Goal: Check status: Check status

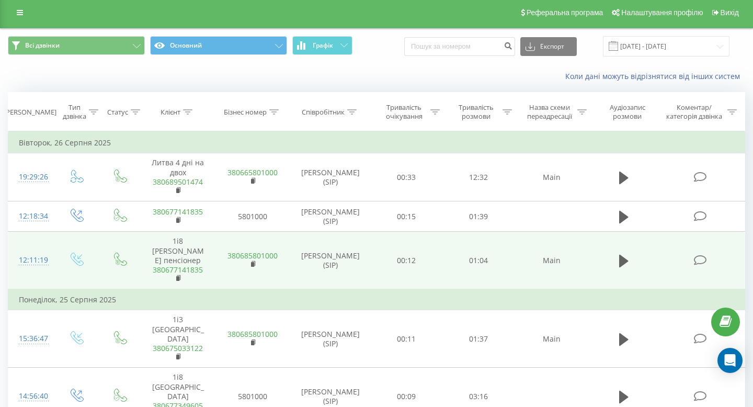
scroll to position [4, 0]
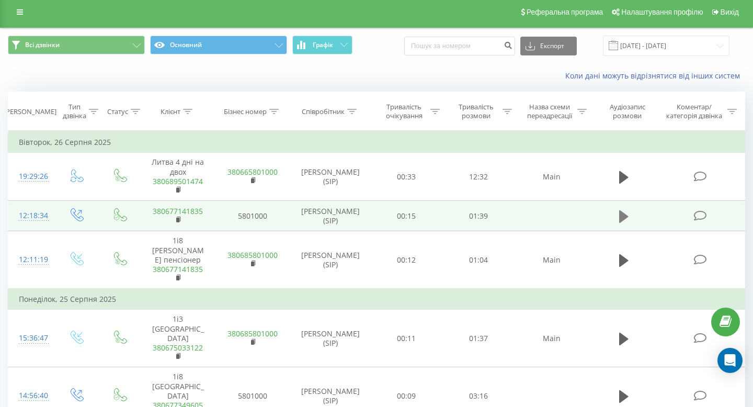
click at [620, 216] on icon at bounding box center [624, 216] width 9 height 13
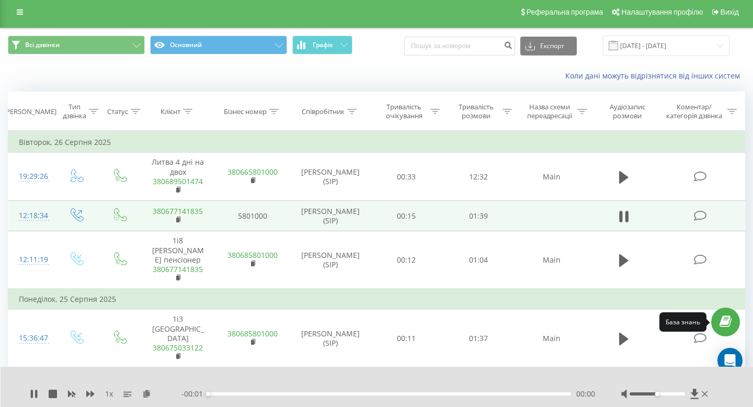
click at [723, 325] on icon at bounding box center [726, 322] width 12 height 10
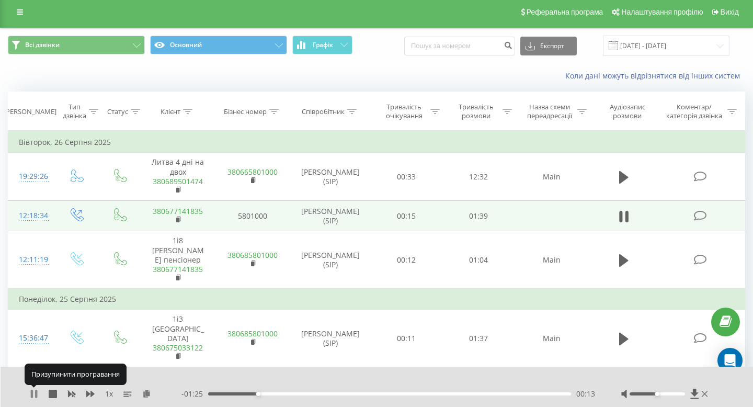
click at [36, 397] on icon at bounding box center [36, 394] width 2 height 8
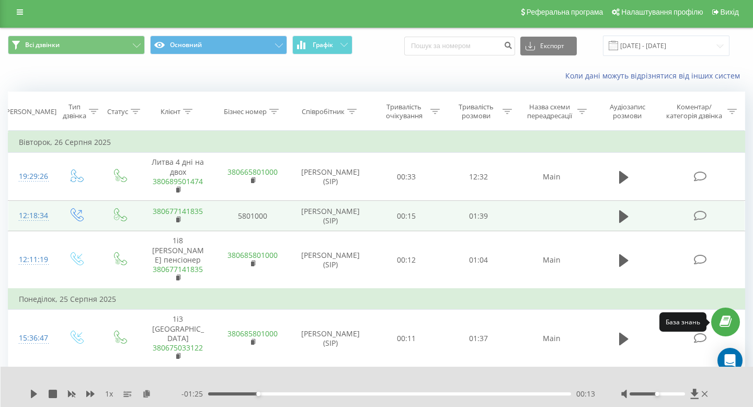
click at [725, 321] on icon at bounding box center [726, 322] width 12 height 10
click at [730, 317] on icon at bounding box center [726, 322] width 12 height 10
click at [657, 48] on input "[DATE] - [DATE]" at bounding box center [666, 46] width 127 height 20
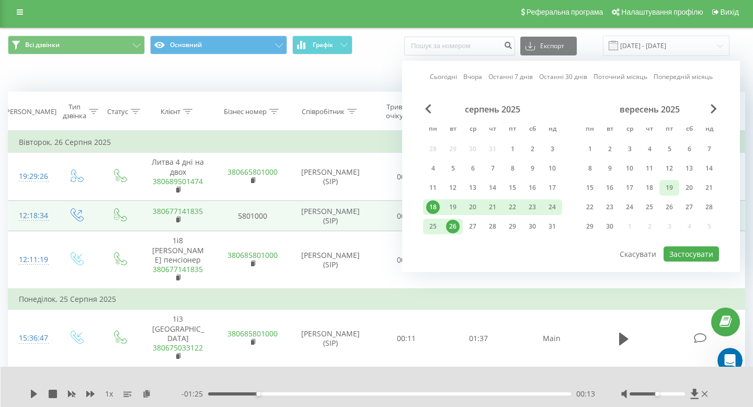
click at [674, 189] on div "19" at bounding box center [670, 188] width 14 height 14
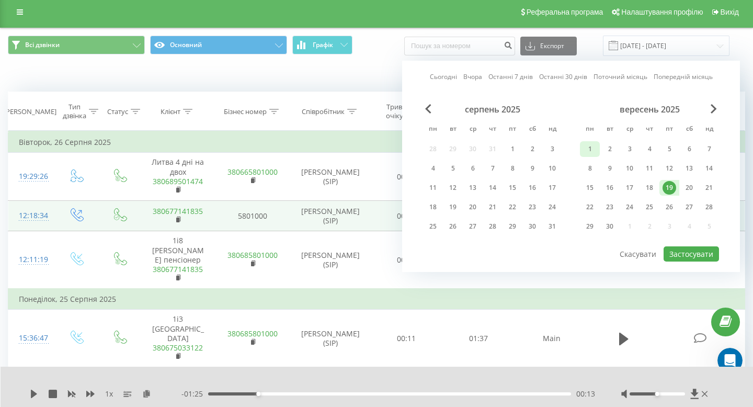
click at [589, 147] on div "1" at bounding box center [590, 149] width 14 height 14
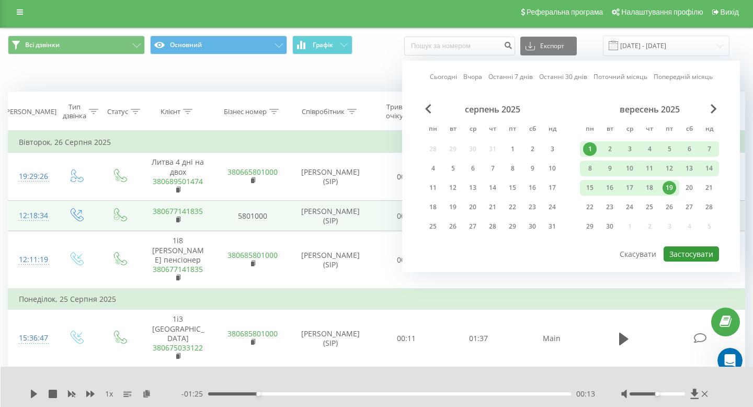
click at [685, 254] on button "Застосувати" at bounding box center [691, 253] width 55 height 15
type input "01.09.2025 - 19.09.2025"
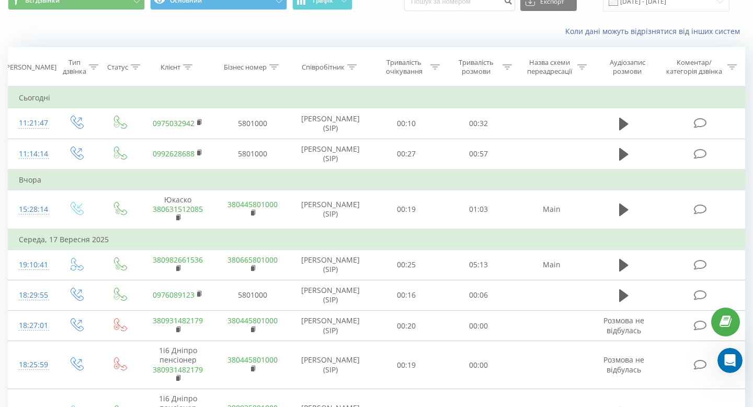
scroll to position [67, 0]
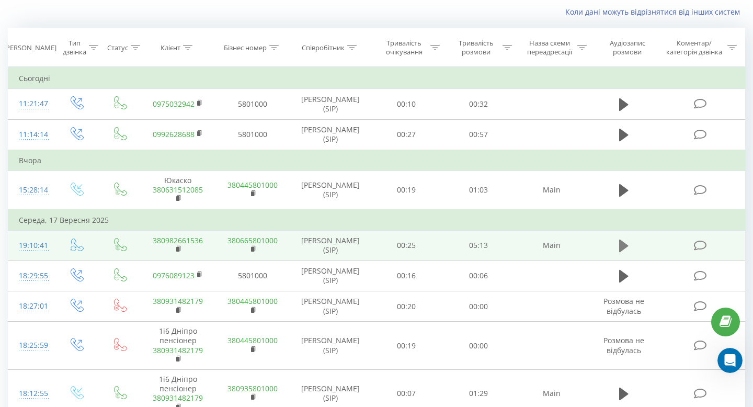
click at [621, 249] on icon at bounding box center [624, 246] width 9 height 13
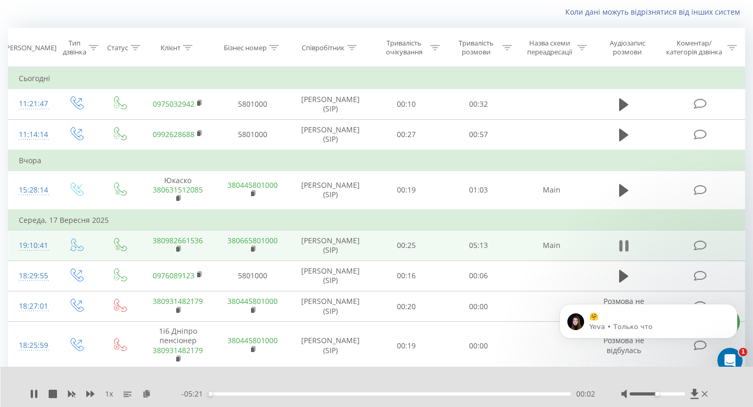
scroll to position [0, 0]
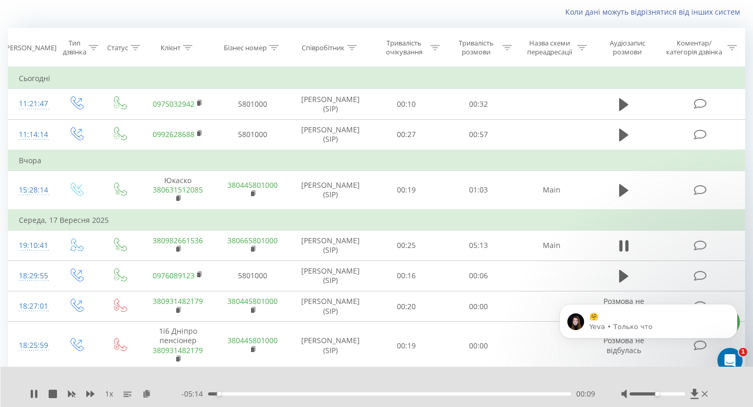
click at [239, 393] on div "00:09" at bounding box center [389, 393] width 363 height 3
click at [225, 393] on div "00:15" at bounding box center [389, 393] width 363 height 3
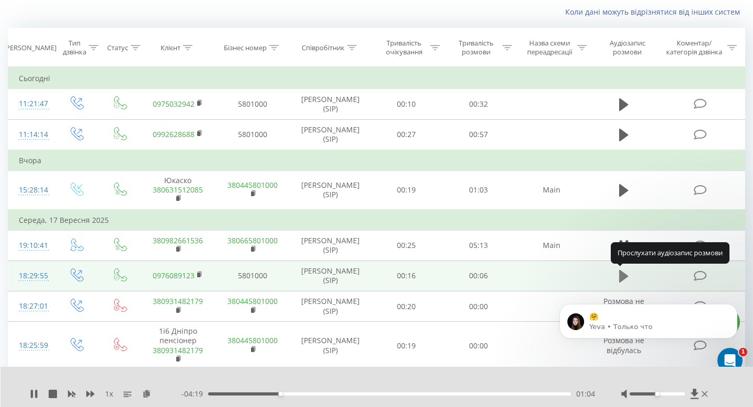
click at [624, 276] on icon at bounding box center [624, 276] width 9 height 13
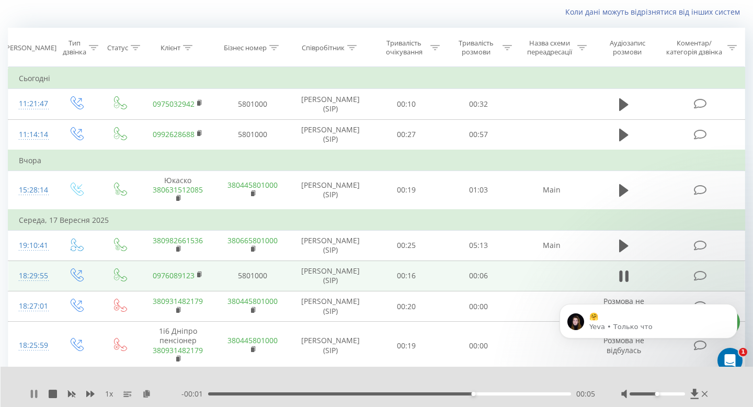
click at [31, 394] on icon at bounding box center [32, 394] width 2 height 8
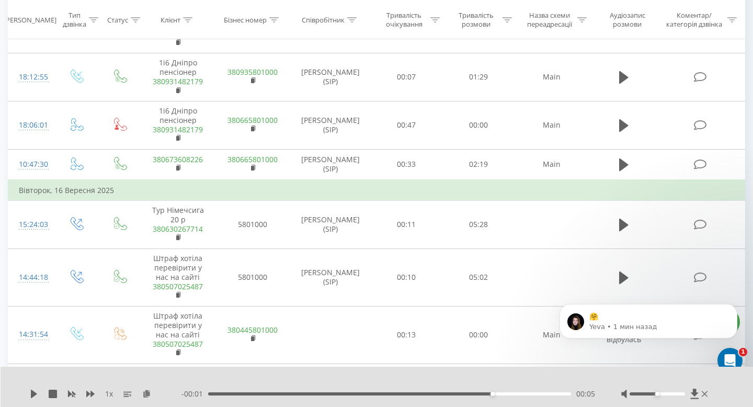
scroll to position [385, 0]
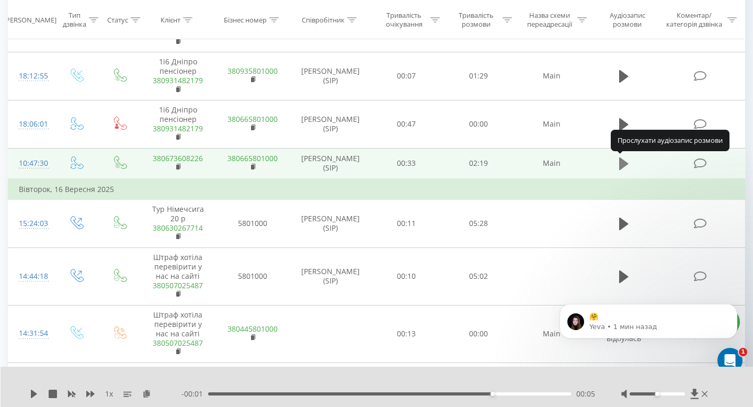
click at [620, 169] on icon at bounding box center [624, 163] width 9 height 13
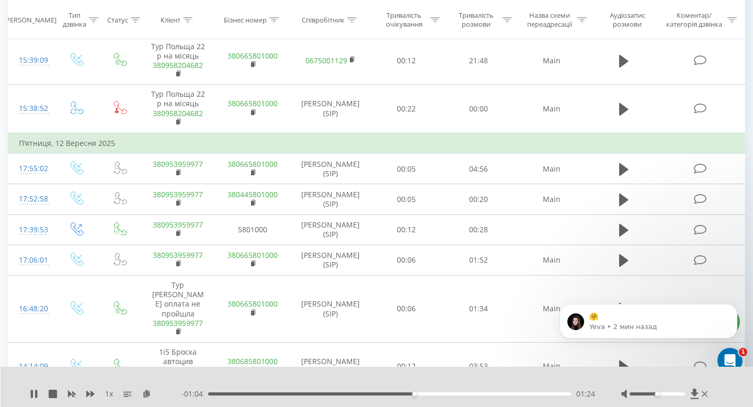
scroll to position [918, 0]
click at [33, 396] on icon at bounding box center [32, 394] width 2 height 8
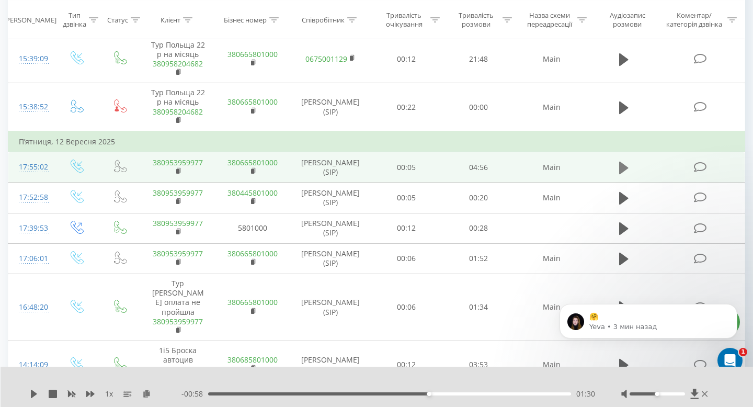
click at [623, 162] on icon at bounding box center [624, 168] width 9 height 13
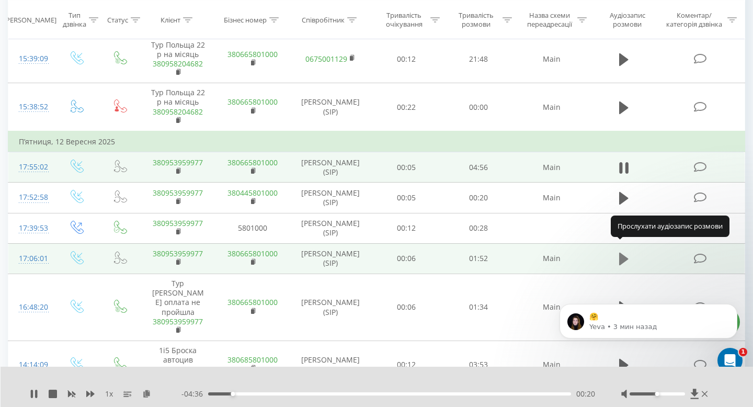
click at [625, 253] on icon at bounding box center [624, 259] width 9 height 13
click at [221, 393] on div "00:04" at bounding box center [389, 393] width 363 height 3
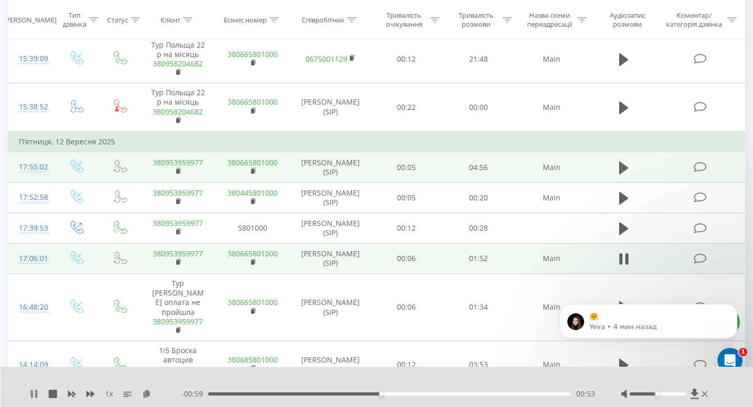
click at [35, 395] on icon at bounding box center [34, 394] width 8 height 8
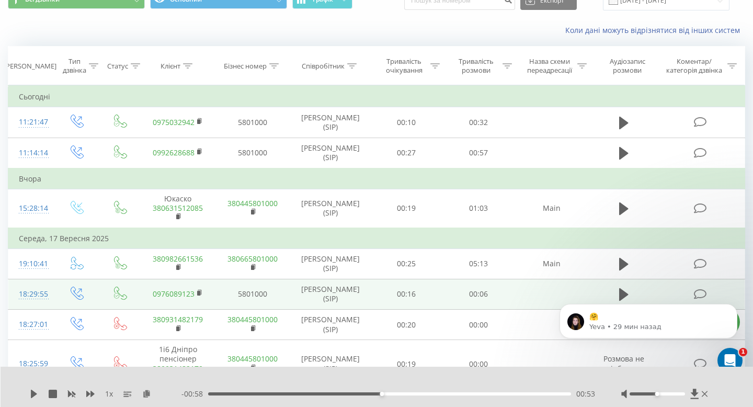
scroll to position [59, 0]
